Goal: Complete application form

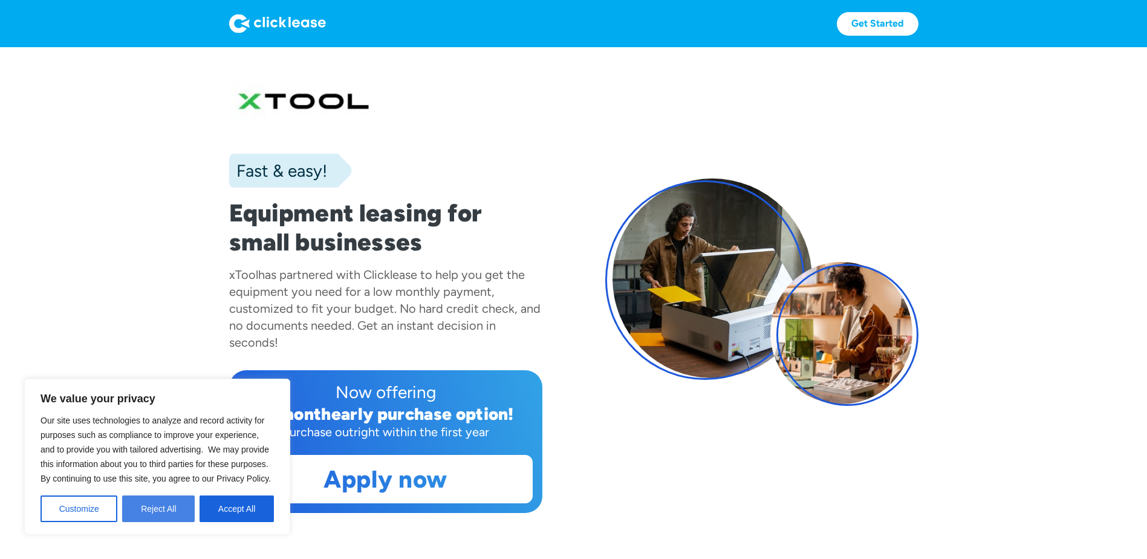
click at [169, 510] on button "Reject All" at bounding box center [158, 508] width 73 height 27
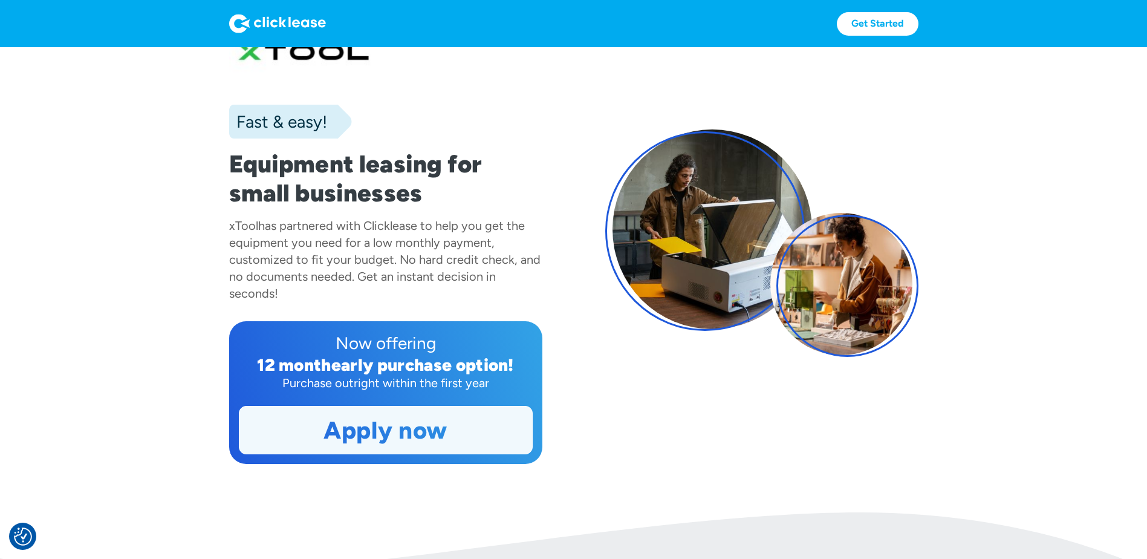
scroll to position [41, 0]
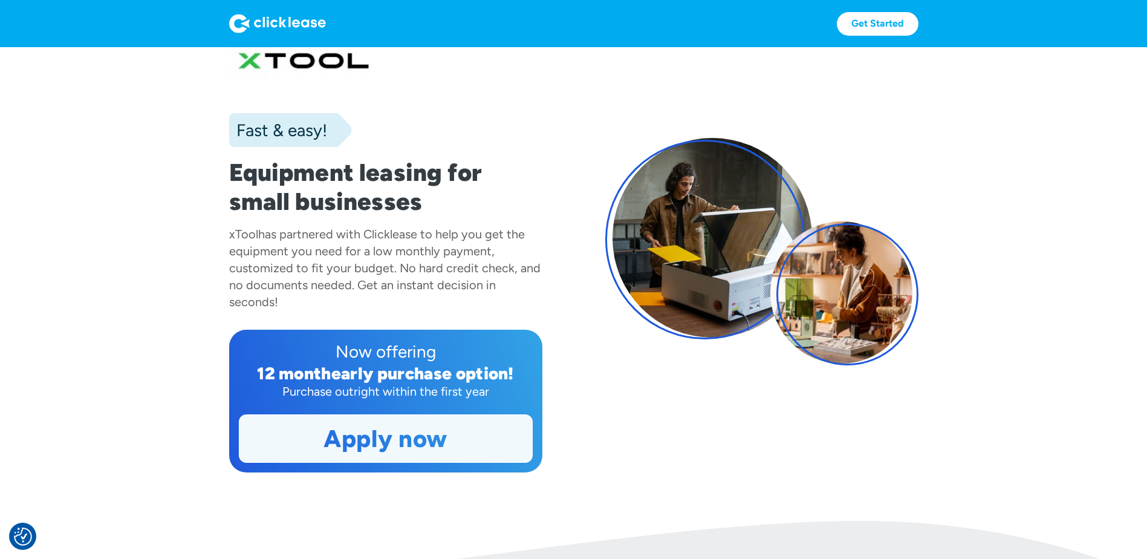
click at [433, 447] on link "Apply now" at bounding box center [386, 438] width 293 height 47
